Goal: Information Seeking & Learning: Learn about a topic

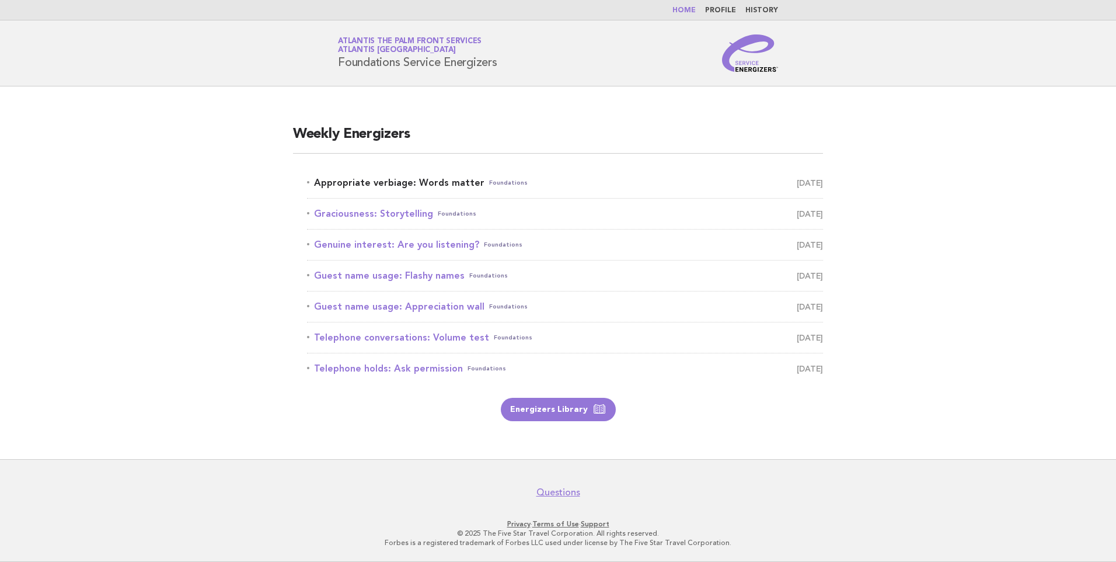
click at [438, 182] on link "Appropriate verbiage: Words matter Foundations [DATE]" at bounding box center [565, 183] width 516 height 16
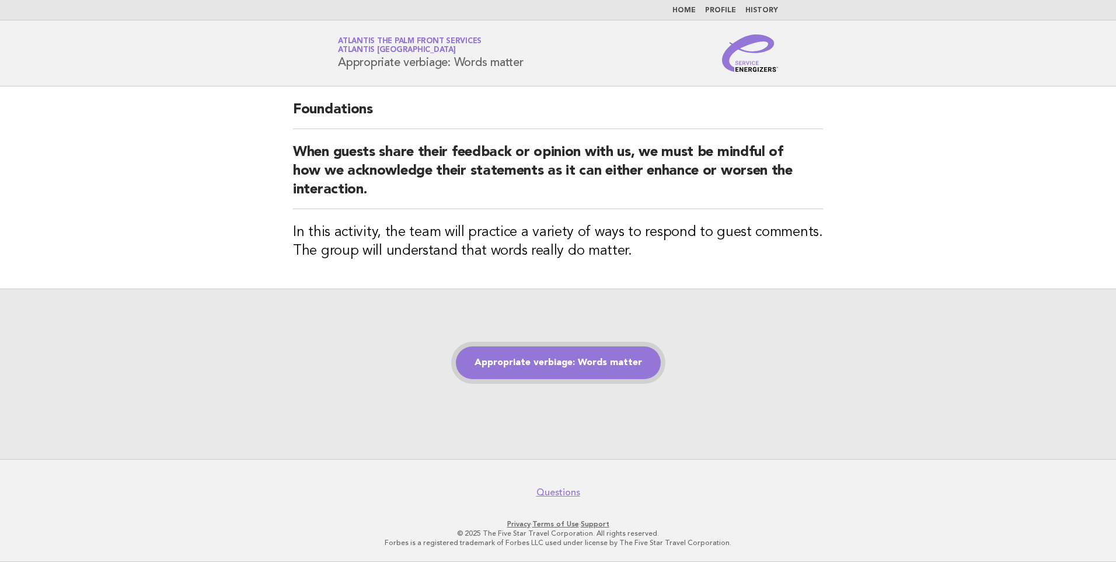
click at [577, 353] on link "Appropriate verbiage: Words matter" at bounding box center [558, 362] width 205 height 33
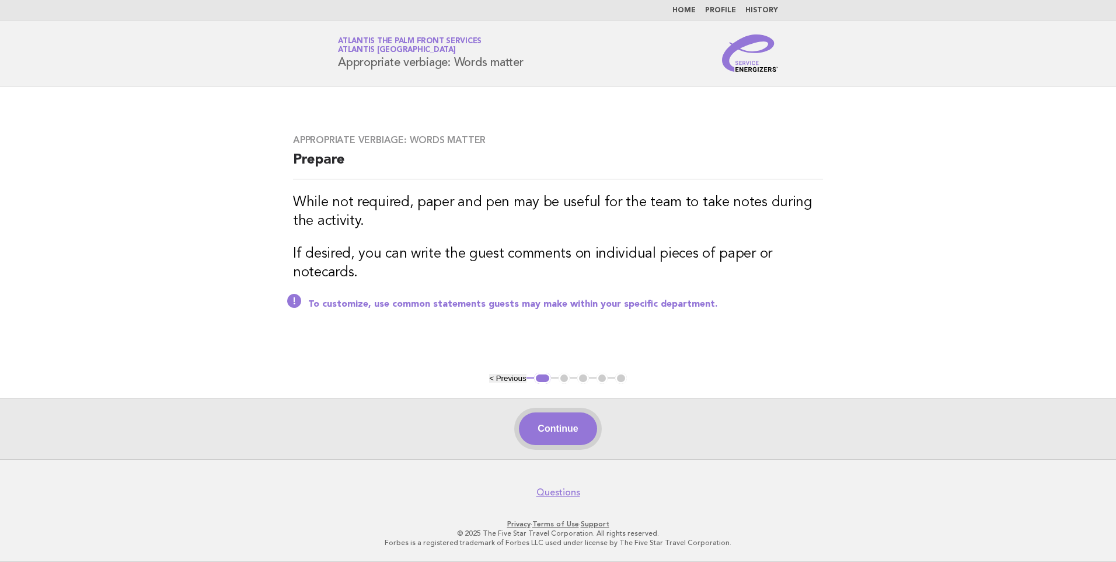
click at [552, 425] on button "Continue" at bounding box center [558, 428] width 78 height 33
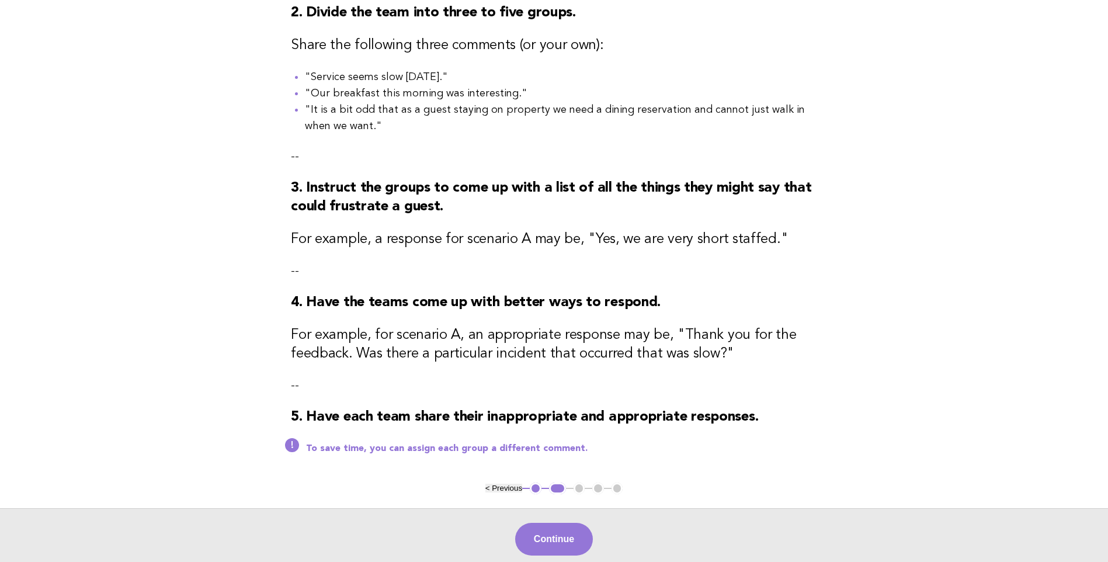
scroll to position [372, 0]
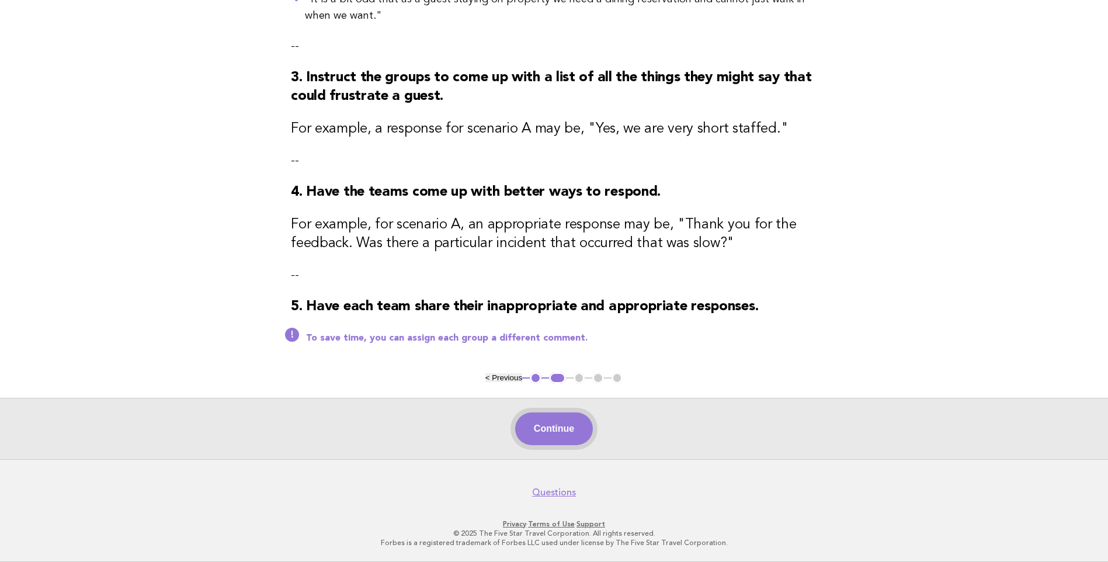
click at [552, 423] on button "Continue" at bounding box center [554, 428] width 78 height 33
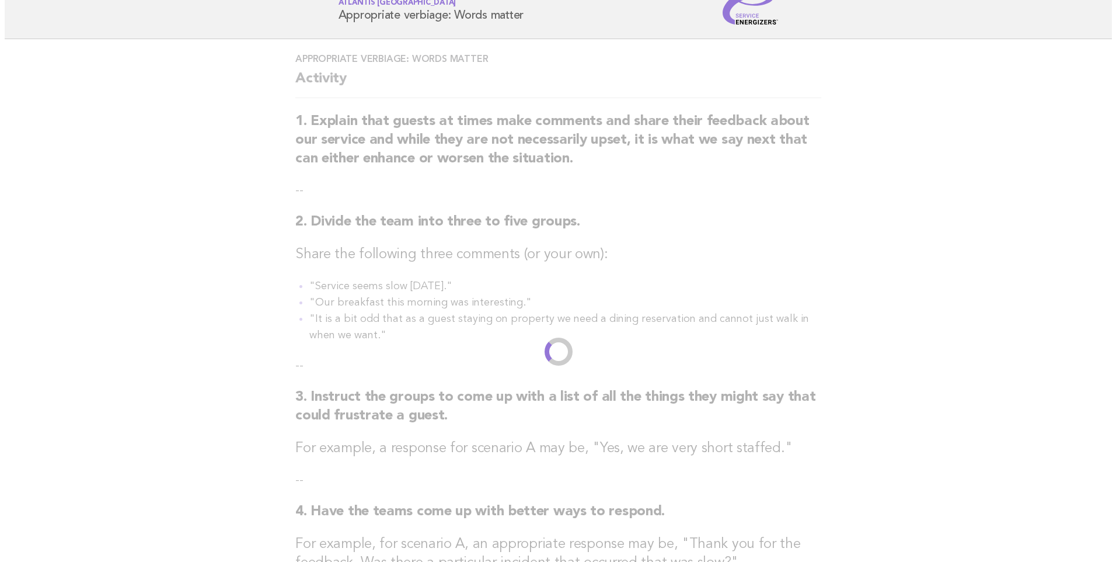
scroll to position [0, 0]
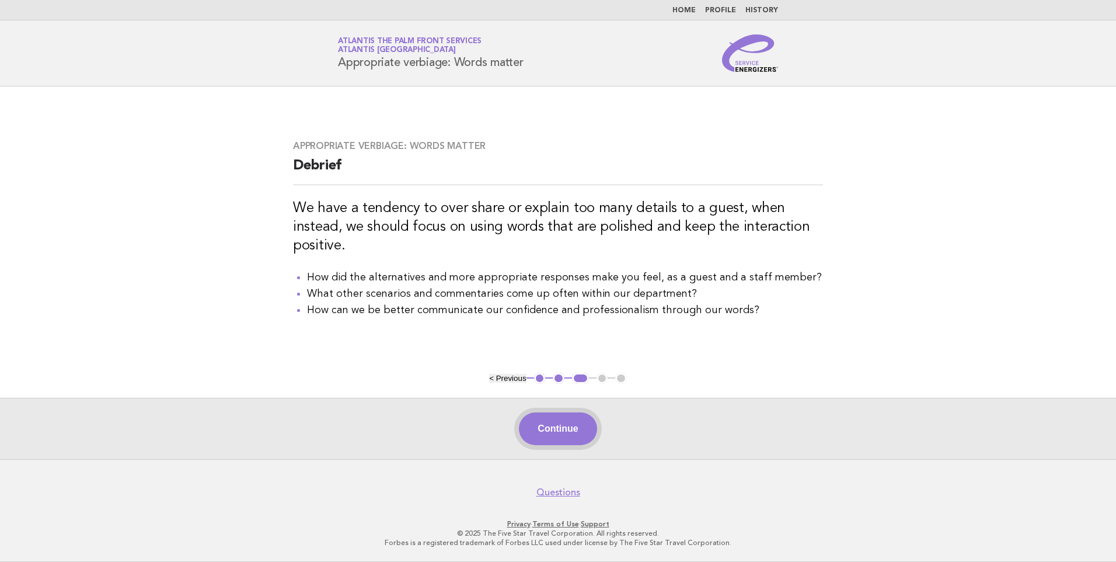
click at [573, 425] on button "Continue" at bounding box center [558, 428] width 78 height 33
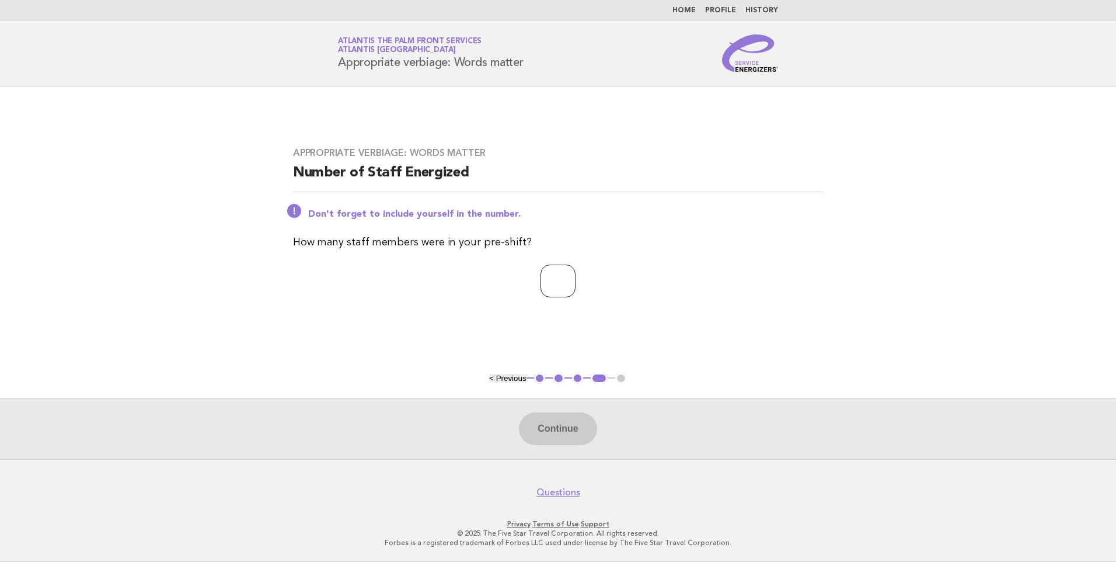
click at [566, 284] on input "number" at bounding box center [558, 280] width 35 height 33
type input "*"
click at [554, 425] on button "Continue" at bounding box center [558, 428] width 78 height 33
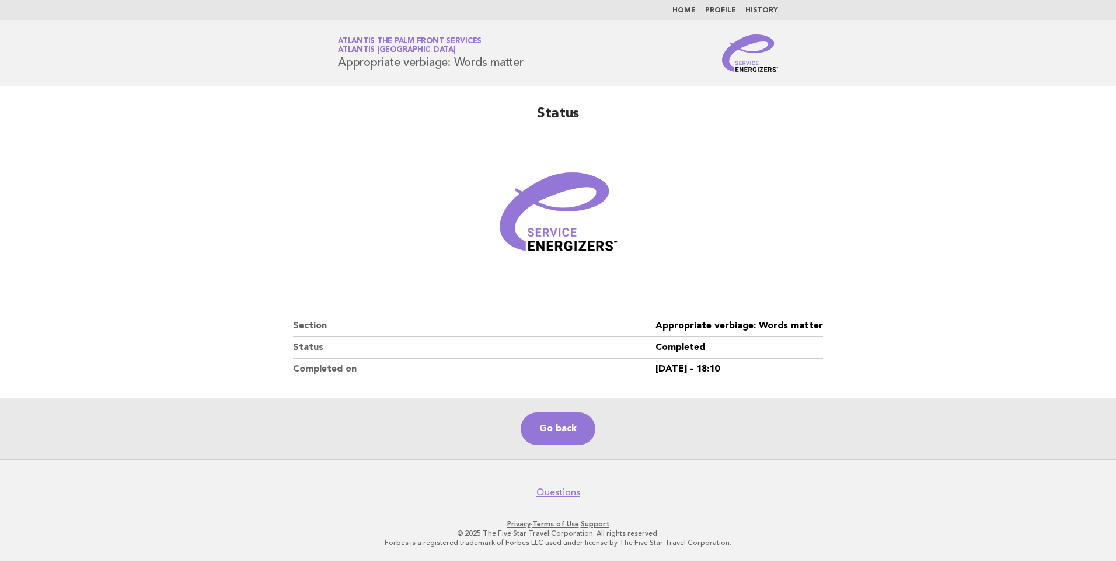
drag, startPoint x: 664, startPoint y: 326, endPoint x: 782, endPoint y: 362, distance: 123.2
click at [782, 362] on dl "Section Appropriate verbiage: Words matter Status Completed Completed on 14/Aug…" at bounding box center [558, 347] width 530 height 64
click at [781, 361] on dd "14/Aug/2025 - 18:10" at bounding box center [740, 368] width 168 height 21
click at [680, 301] on div "Status Section Appropriate verbiage: Words matter Status Completed Completed on…" at bounding box center [558, 241] width 558 height 303
drag, startPoint x: 668, startPoint y: 316, endPoint x: 744, endPoint y: 356, distance: 85.4
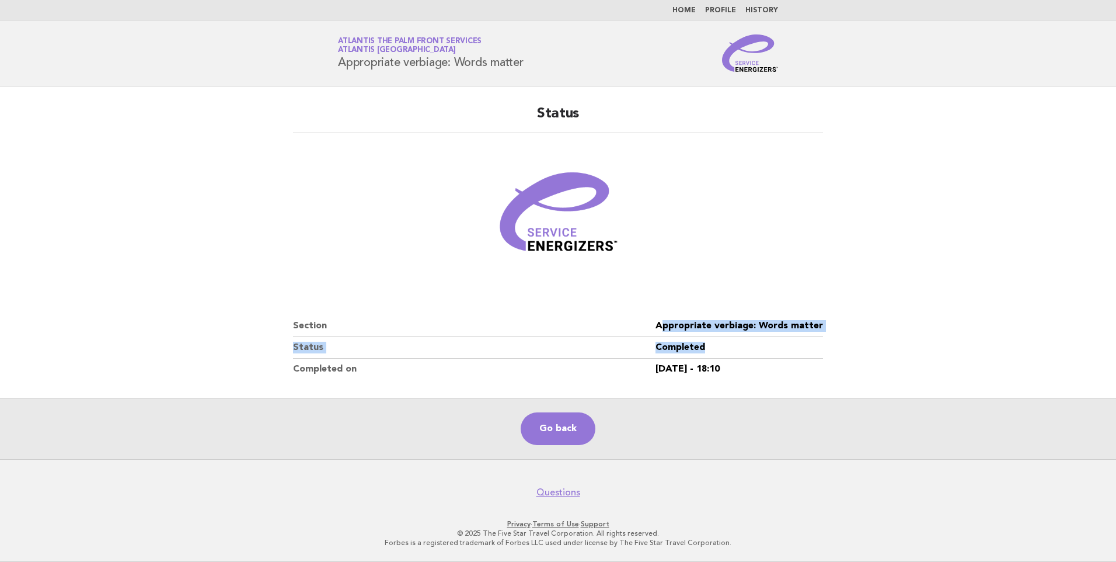
click at [744, 356] on dl "Section Appropriate verbiage: Words matter Status Completed Completed on 14/Aug…" at bounding box center [558, 347] width 530 height 64
drag, startPoint x: 744, startPoint y: 356, endPoint x: 796, endPoint y: 379, distance: 57.0
click at [796, 378] on dd "14/Aug/2025 - 18:10" at bounding box center [740, 368] width 168 height 21
drag, startPoint x: 768, startPoint y: 368, endPoint x: 234, endPoint y: 220, distance: 555.1
click at [234, 220] on main "Status Section Appropriate verbiage: Words matter Status Completed Completed on…" at bounding box center [558, 272] width 1116 height 372
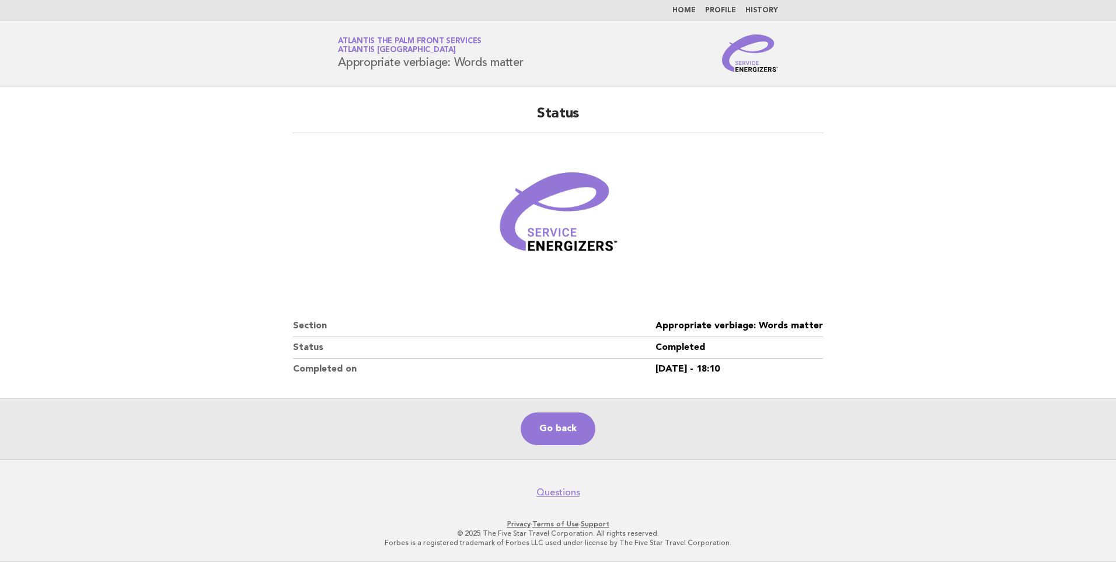
drag, startPoint x: 234, startPoint y: 220, endPoint x: 258, endPoint y: 277, distance: 62.3
click at [258, 277] on main "Status Section Appropriate verbiage: Words matter Status Completed Completed on…" at bounding box center [558, 272] width 1116 height 372
drag, startPoint x: 288, startPoint y: 348, endPoint x: 820, endPoint y: 381, distance: 532.9
click at [820, 381] on main "Status Section Appropriate verbiage: Words matter Status Completed Completed on…" at bounding box center [558, 272] width 1116 height 372
drag, startPoint x: 820, startPoint y: 381, endPoint x: 826, endPoint y: 375, distance: 8.7
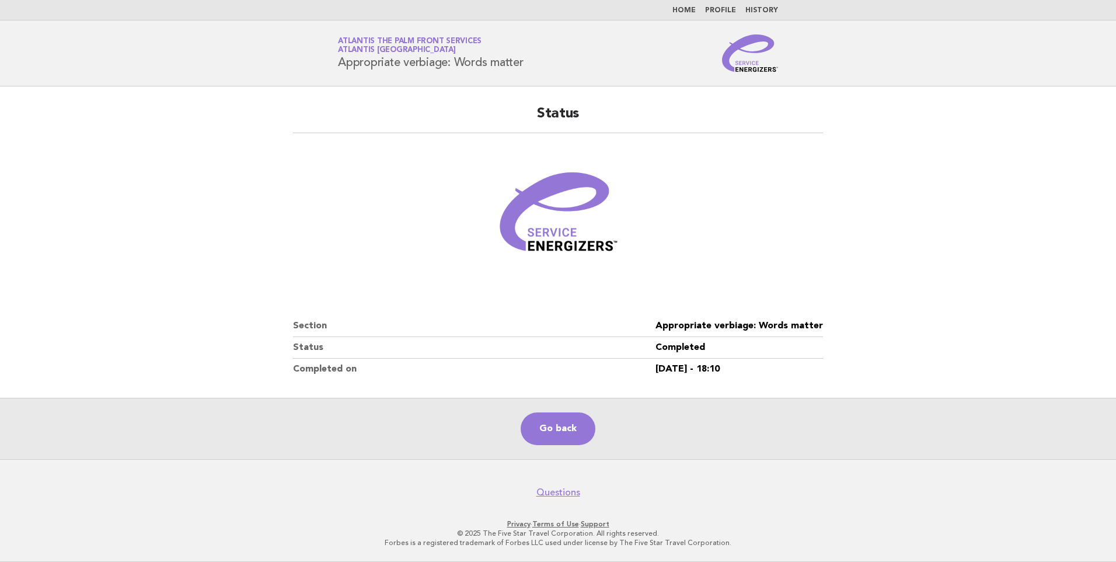
click at [823, 381] on div "Status Section Appropriate verbiage: Words matter Status Completed Completed on…" at bounding box center [558, 241] width 558 height 303
drag, startPoint x: 826, startPoint y: 375, endPoint x: 436, endPoint y: 307, distance: 396.6
click at [436, 307] on div "Status Section Appropriate verbiage: Words matter Status Completed Completed on…" at bounding box center [558, 241] width 558 height 303
drag, startPoint x: 436, startPoint y: 307, endPoint x: 374, endPoint y: 309, distance: 61.3
click at [430, 307] on div "Status Section Appropriate verbiage: Words matter Status Completed Completed on…" at bounding box center [558, 241] width 558 height 303
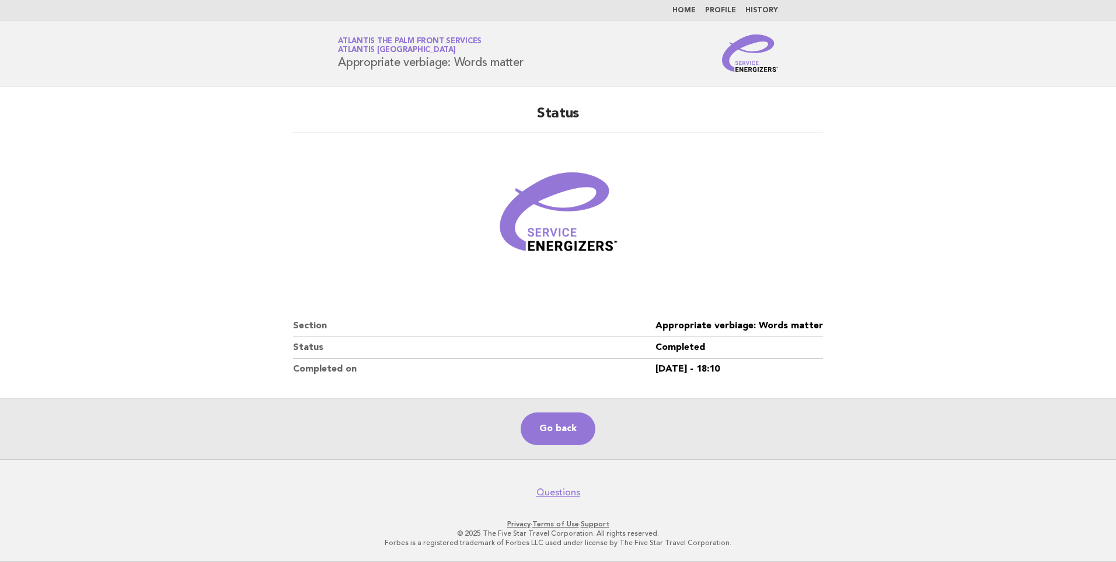
drag, startPoint x: 300, startPoint y: 313, endPoint x: 734, endPoint y: 393, distance: 441.7
click at [734, 393] on div "Status Section Appropriate verbiage: Words matter Status Completed Completed on…" at bounding box center [558, 241] width 558 height 303
drag, startPoint x: 734, startPoint y: 393, endPoint x: 749, endPoint y: 389, distance: 15.6
click at [741, 392] on div "Status Section Appropriate verbiage: Words matter Status Completed Completed on…" at bounding box center [558, 241] width 558 height 303
drag, startPoint x: 763, startPoint y: 377, endPoint x: 668, endPoint y: 342, distance: 100.9
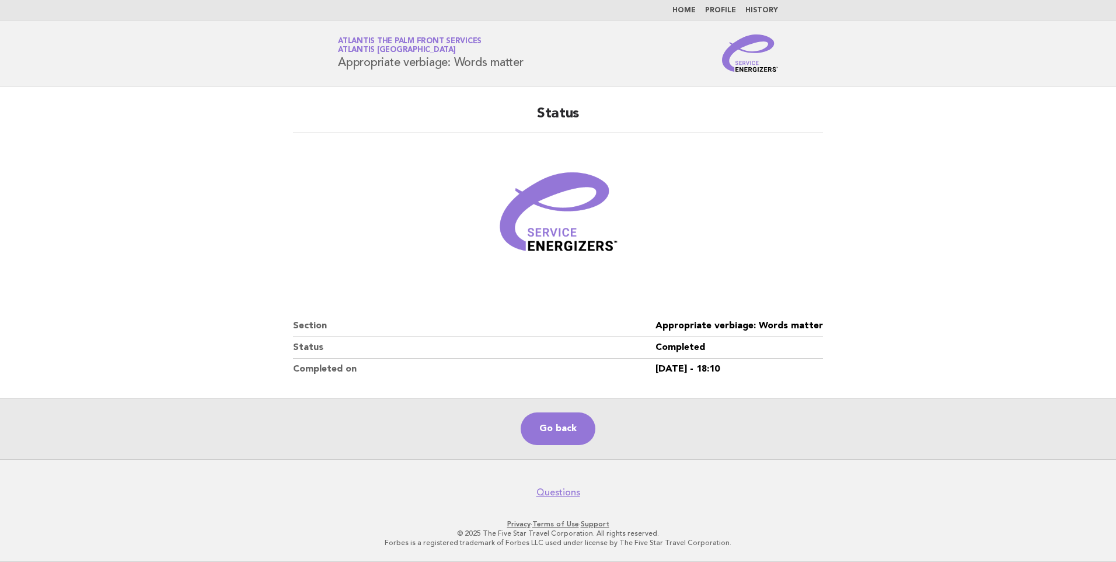
click at [668, 342] on dl "Section Appropriate verbiage: Words matter Status Completed Completed on 14/Aug…" at bounding box center [558, 347] width 530 height 64
click at [309, 332] on dt "Section" at bounding box center [474, 326] width 363 height 22
drag, startPoint x: 295, startPoint y: 332, endPoint x: 706, endPoint y: 377, distance: 414.1
click at [706, 377] on dl "Section Appropriate verbiage: Words matter Status Completed Completed on 14/Aug…" at bounding box center [558, 347] width 530 height 64
drag, startPoint x: 706, startPoint y: 377, endPoint x: 719, endPoint y: 377, distance: 12.8
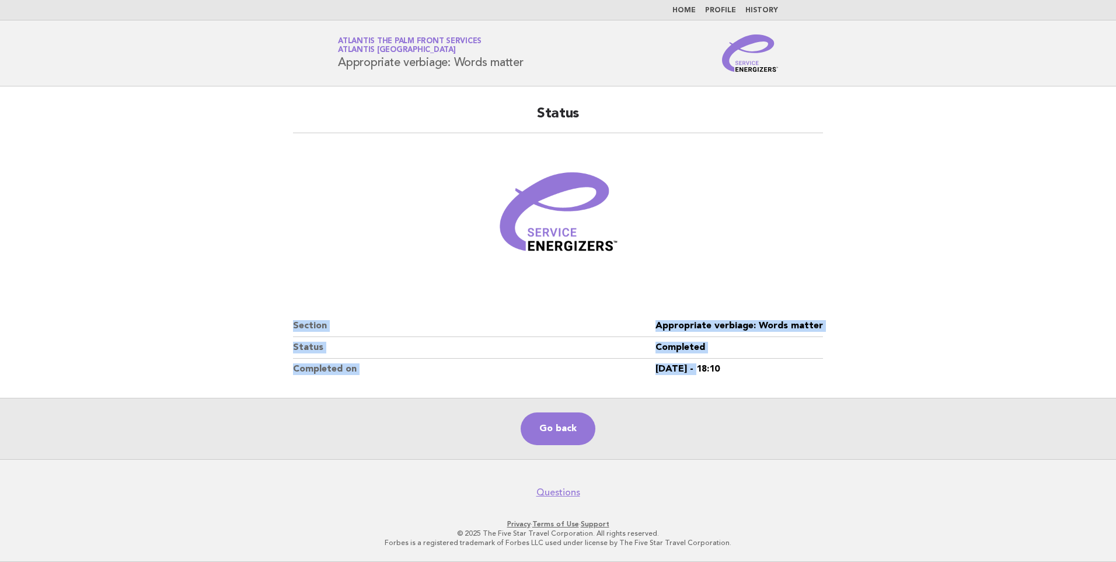
click at [706, 377] on dd "14/Aug/2025 - 18:10" at bounding box center [740, 368] width 168 height 21
drag, startPoint x: 816, startPoint y: 386, endPoint x: 212, endPoint y: 335, distance: 605.8
click at [212, 335] on main "Status Section Appropriate verbiage: Words matter Status Completed Completed on…" at bounding box center [558, 272] width 1116 height 372
click at [246, 323] on main "Status Section Appropriate verbiage: Words matter Status Completed Completed on…" at bounding box center [558, 272] width 1116 height 372
drag, startPoint x: 274, startPoint y: 329, endPoint x: 751, endPoint y: 402, distance: 483.0
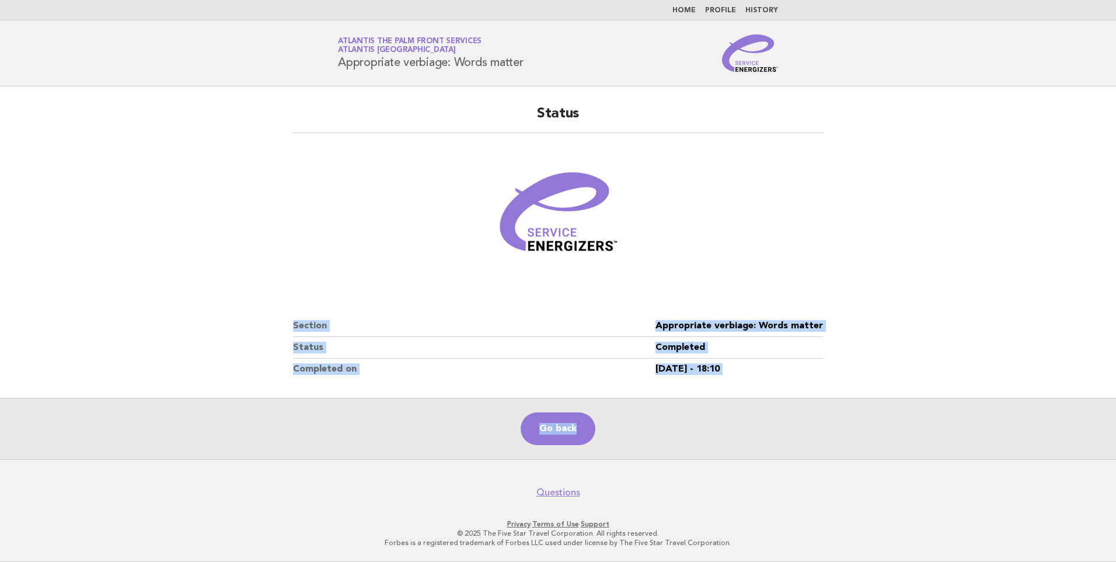
click at [751, 402] on main "Status Section Appropriate verbiage: Words matter Status Completed Completed on…" at bounding box center [558, 272] width 1116 height 372
drag, startPoint x: 751, startPoint y: 402, endPoint x: 757, endPoint y: 389, distance: 13.6
click at [751, 402] on div "Go back" at bounding box center [558, 428] width 1116 height 61
drag, startPoint x: 763, startPoint y: 385, endPoint x: 229, endPoint y: 309, distance: 538.9
click at [229, 309] on main "Status Section Appropriate verbiage: Words matter Status Completed Completed on…" at bounding box center [558, 272] width 1116 height 372
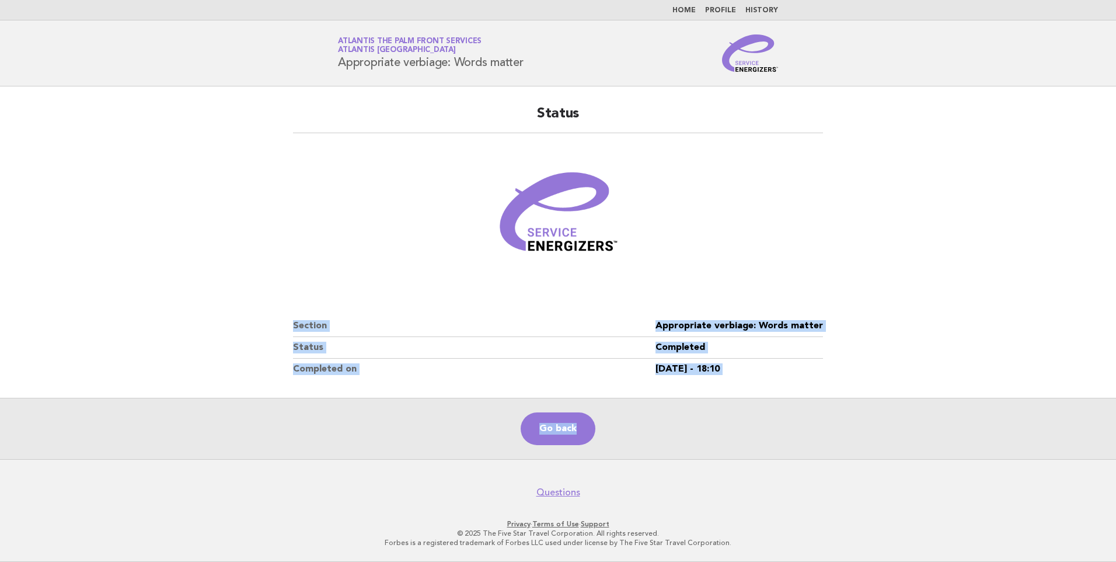
drag, startPoint x: 229, startPoint y: 309, endPoint x: 268, endPoint y: 309, distance: 39.1
click at [229, 309] on main "Status Section Appropriate verbiage: Words matter Status Completed Completed on…" at bounding box center [558, 272] width 1116 height 372
drag, startPoint x: 281, startPoint y: 311, endPoint x: 722, endPoint y: 367, distance: 444.9
click at [722, 367] on main "Status Section Appropriate verbiage: Words matter Status Completed Completed on…" at bounding box center [558, 272] width 1116 height 372
click at [722, 367] on dd "14/Aug/2025 - 18:10" at bounding box center [740, 368] width 168 height 21
